Goal: Navigation & Orientation: Find specific page/section

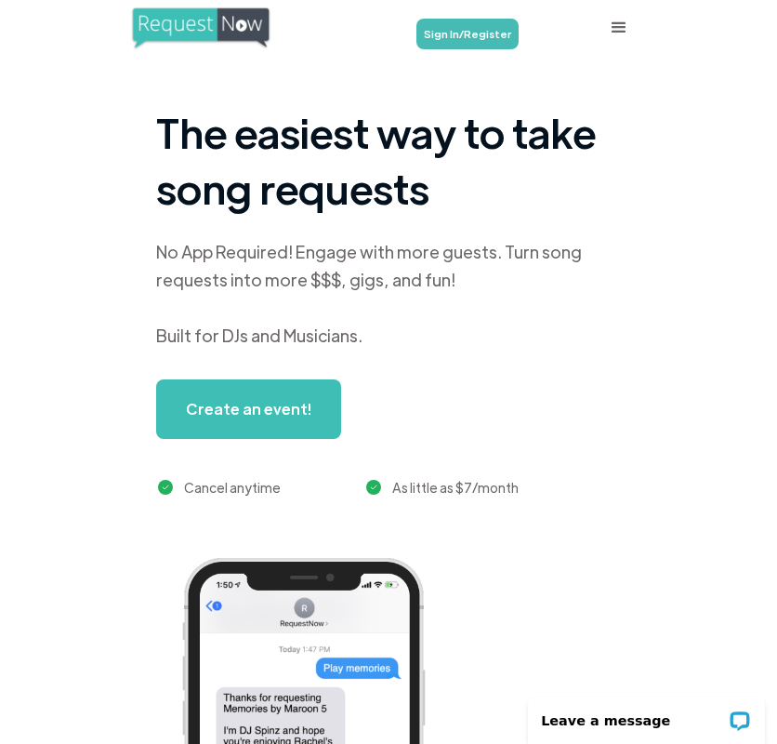
click at [201, 37] on img "home" at bounding box center [200, 28] width 140 height 45
click at [196, 22] on img "home" at bounding box center [200, 28] width 140 height 45
click at [611, 24] on div "menu" at bounding box center [619, 28] width 22 height 22
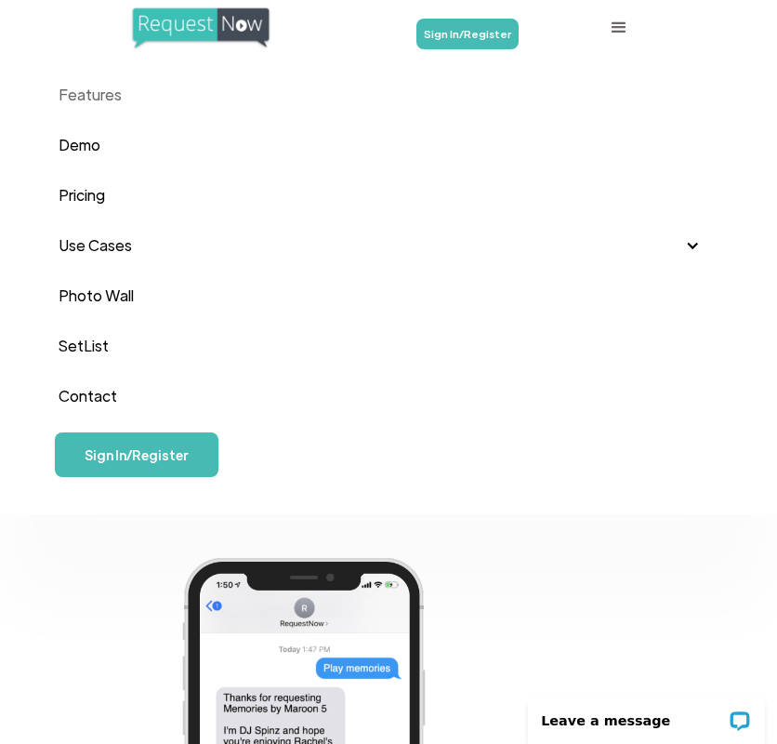
click at [118, 90] on link "Features" at bounding box center [389, 95] width 661 height 50
